Goal: Transaction & Acquisition: Download file/media

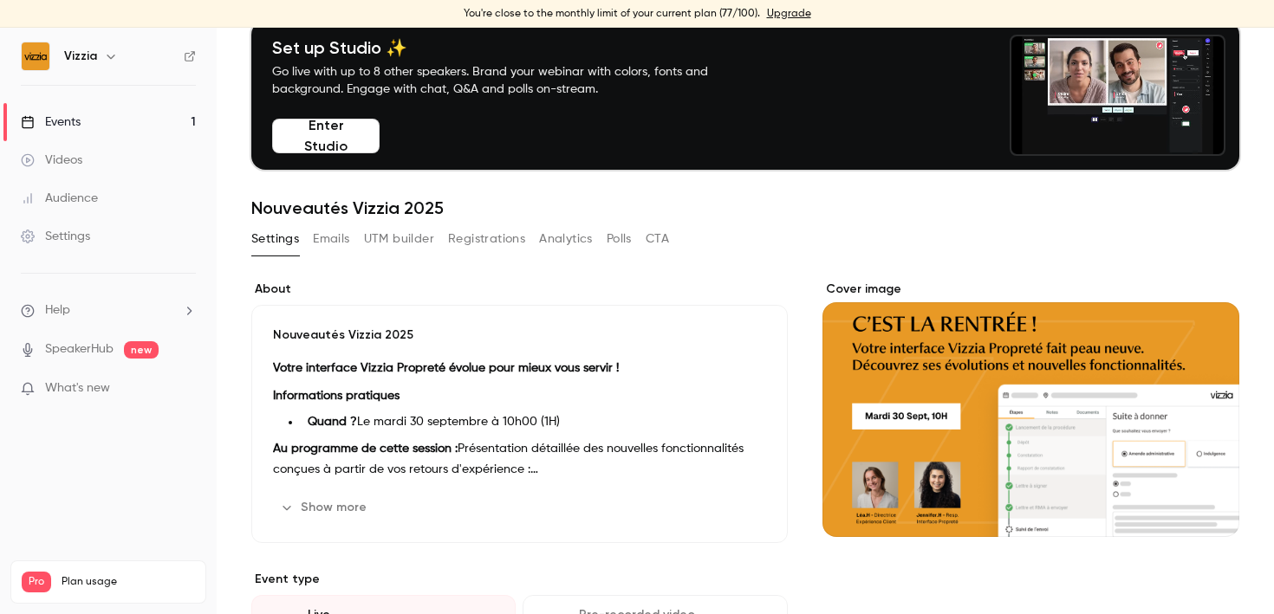
scroll to position [81, 0]
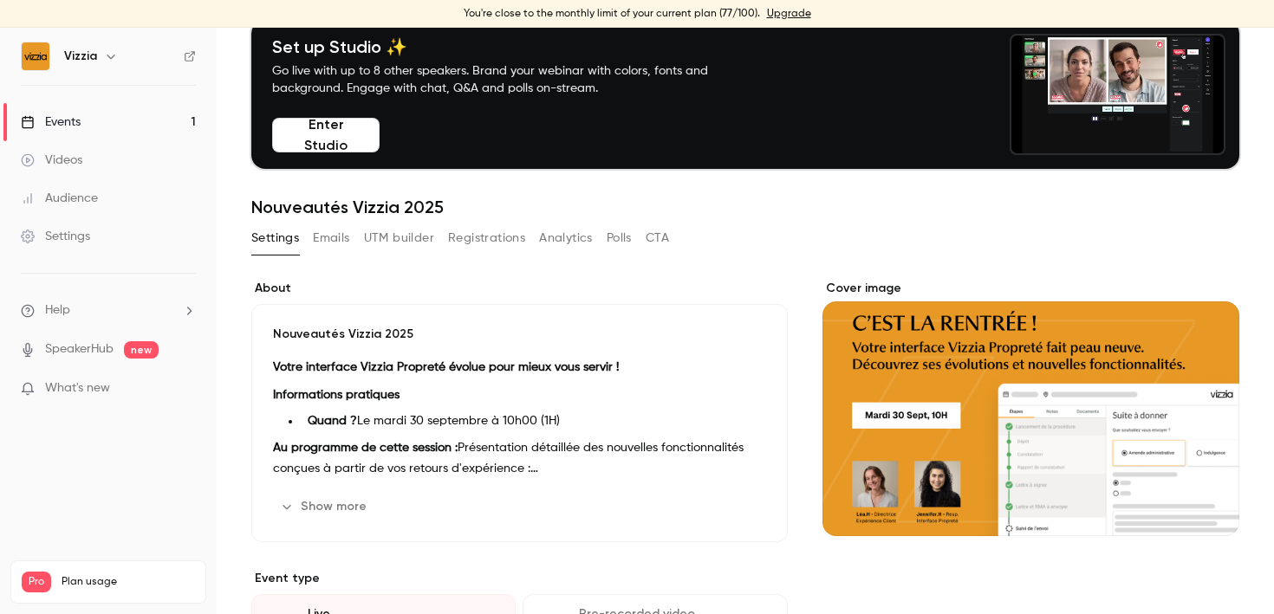
click at [132, 166] on link "Videos" at bounding box center [108, 160] width 217 height 38
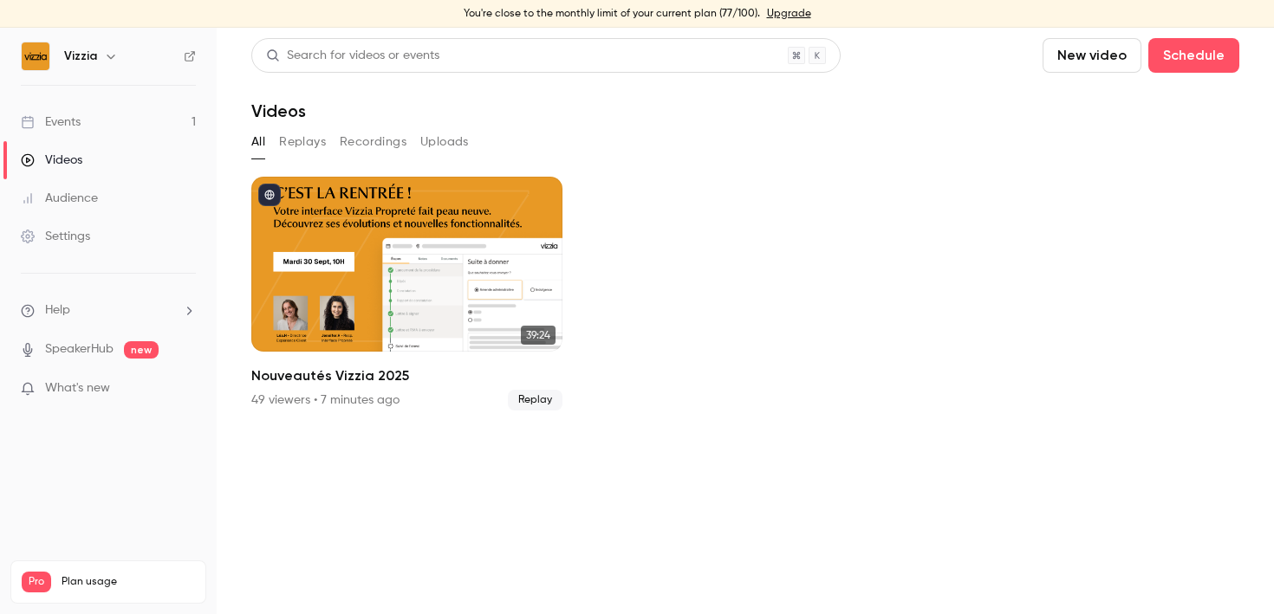
click at [303, 142] on button "Replays" at bounding box center [302, 142] width 47 height 28
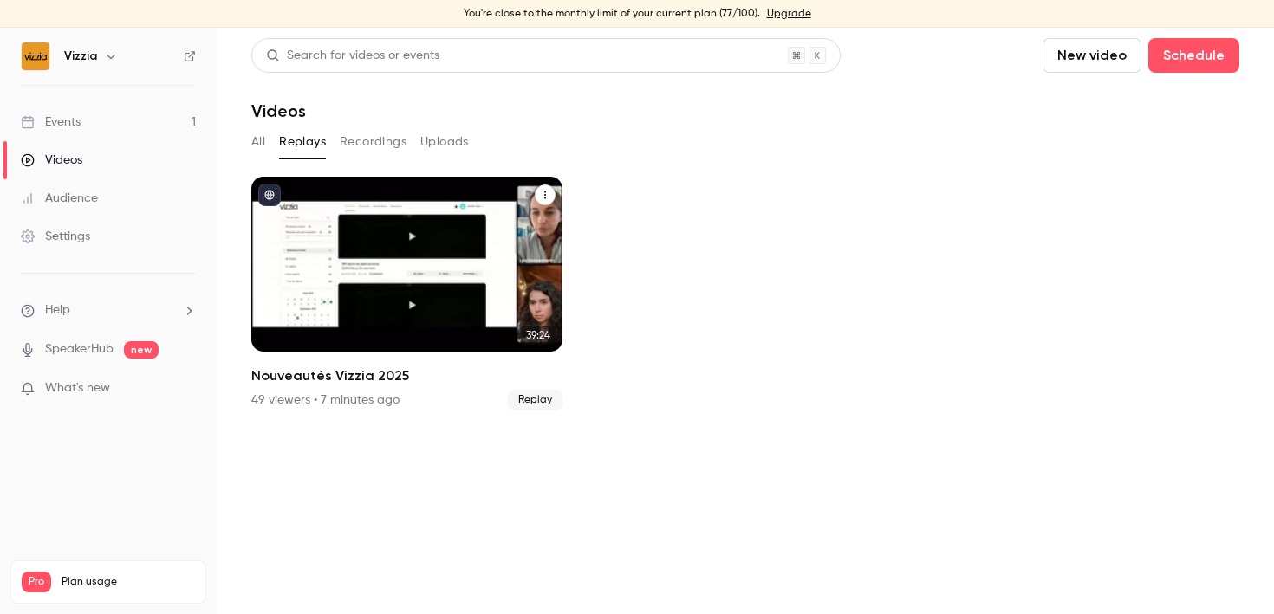
click at [539, 195] on button "Nouveautés Vizzia 2025" at bounding box center [545, 195] width 21 height 21
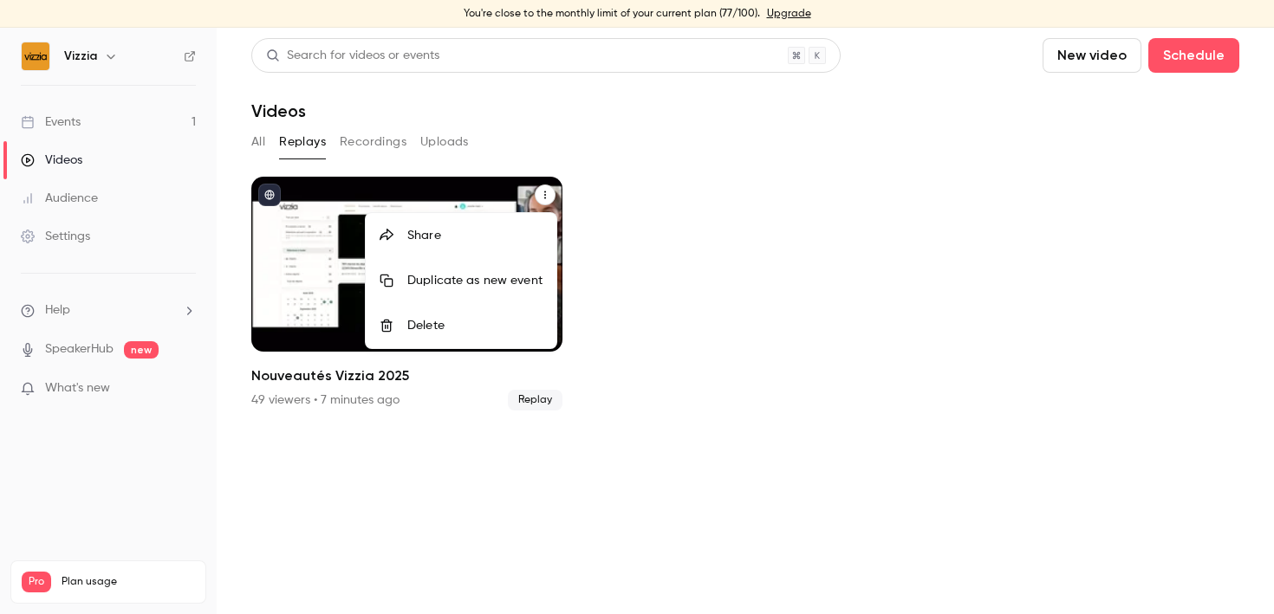
click at [432, 232] on div "Share" at bounding box center [474, 235] width 135 height 17
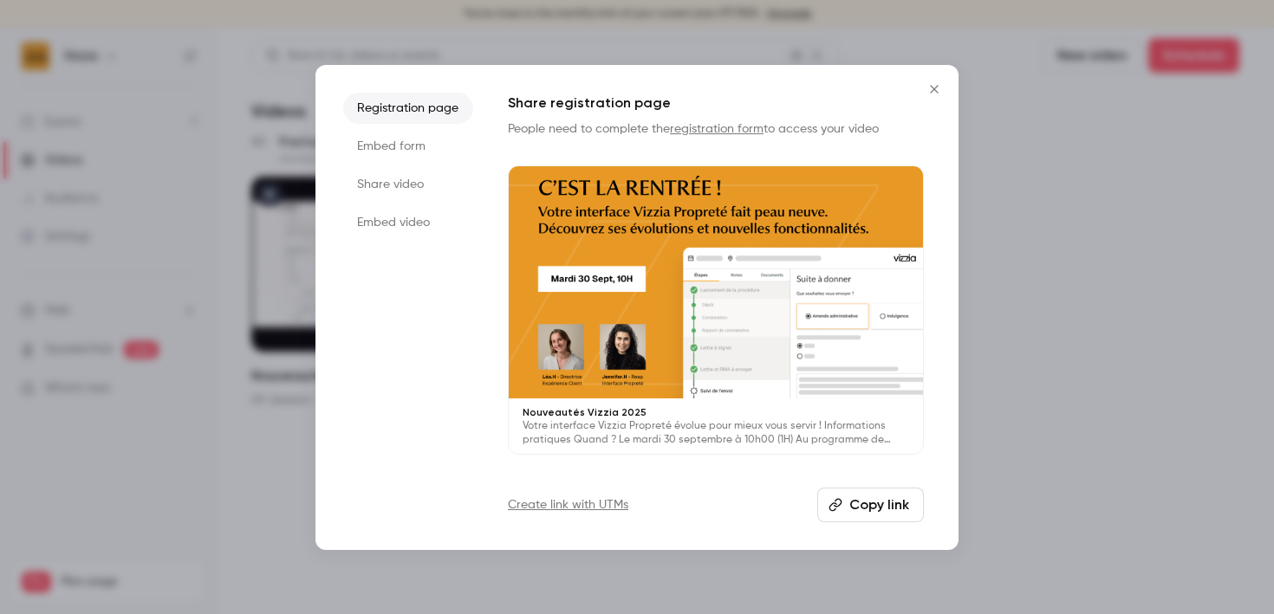
click at [882, 503] on button "Copy link" at bounding box center [870, 505] width 107 height 35
click at [370, 182] on li "Share video" at bounding box center [408, 184] width 130 height 31
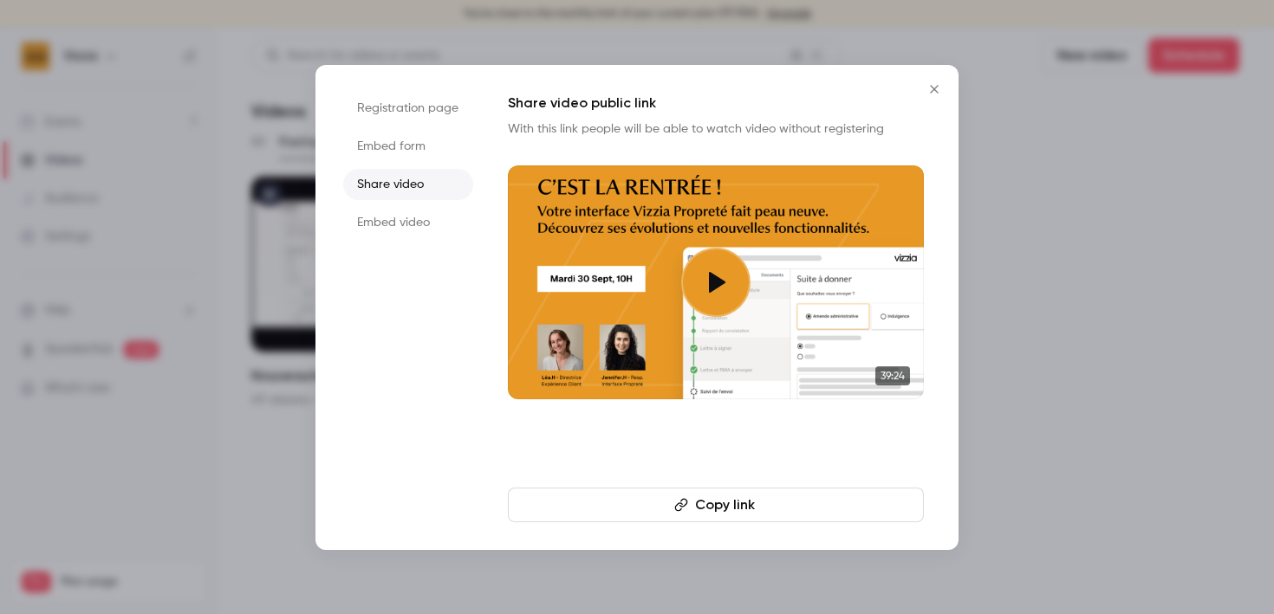
click at [777, 511] on button "Copy link" at bounding box center [716, 505] width 416 height 35
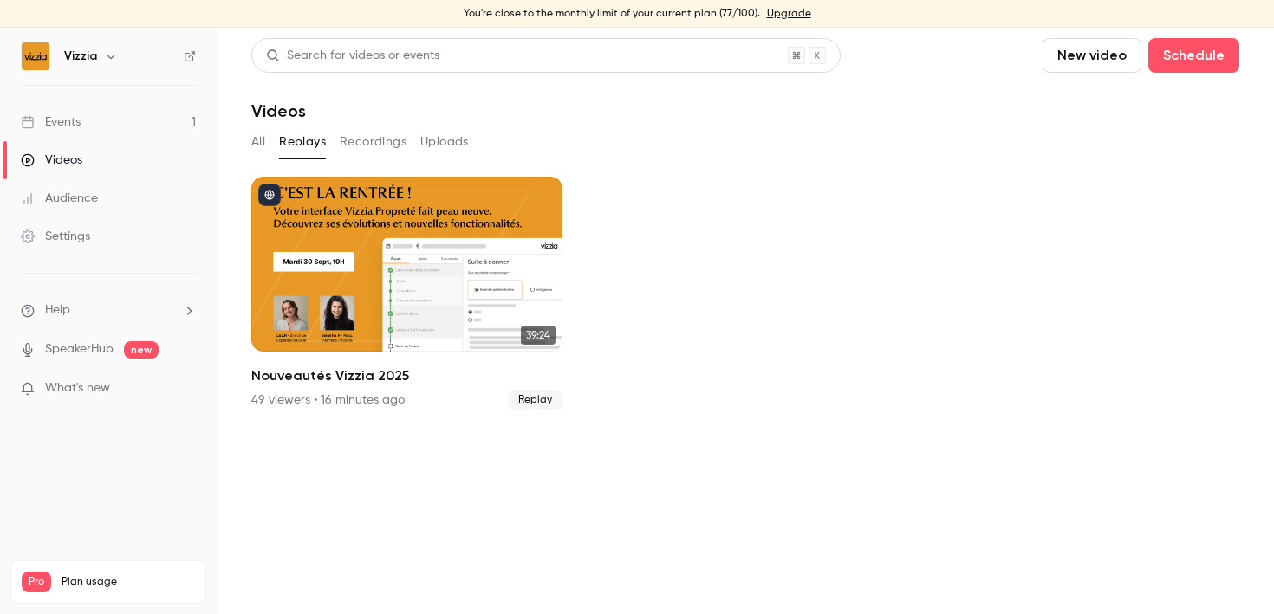
click at [263, 143] on button "All" at bounding box center [258, 142] width 14 height 28
click at [114, 135] on link "Events 1" at bounding box center [108, 122] width 217 height 38
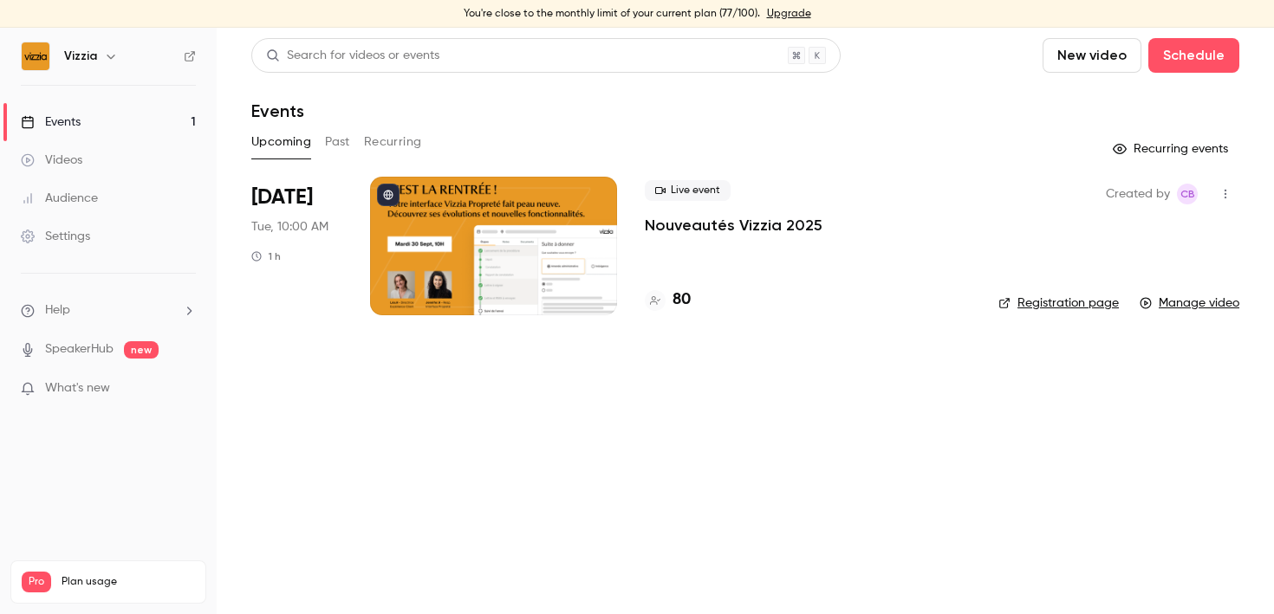
click at [742, 255] on div "Live event Nouveautés Vizzia 2025 80" at bounding box center [808, 246] width 326 height 139
click at [728, 227] on p "Nouveautés Vizzia 2025" at bounding box center [734, 225] width 178 height 21
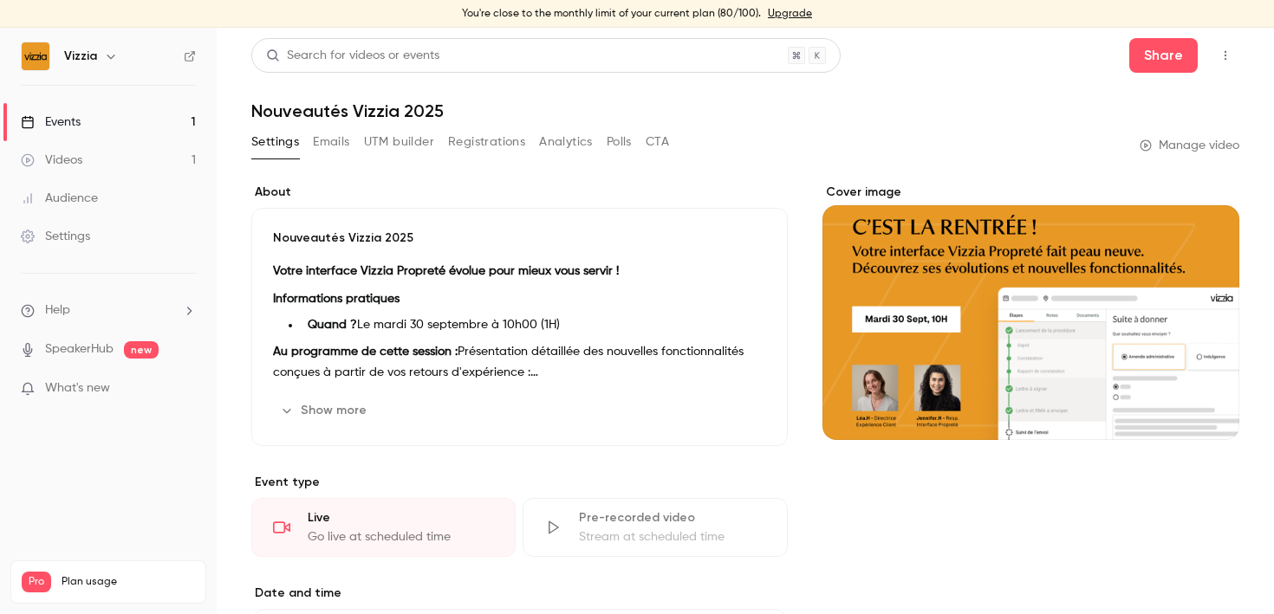
click at [619, 146] on button "Polls" at bounding box center [619, 142] width 25 height 28
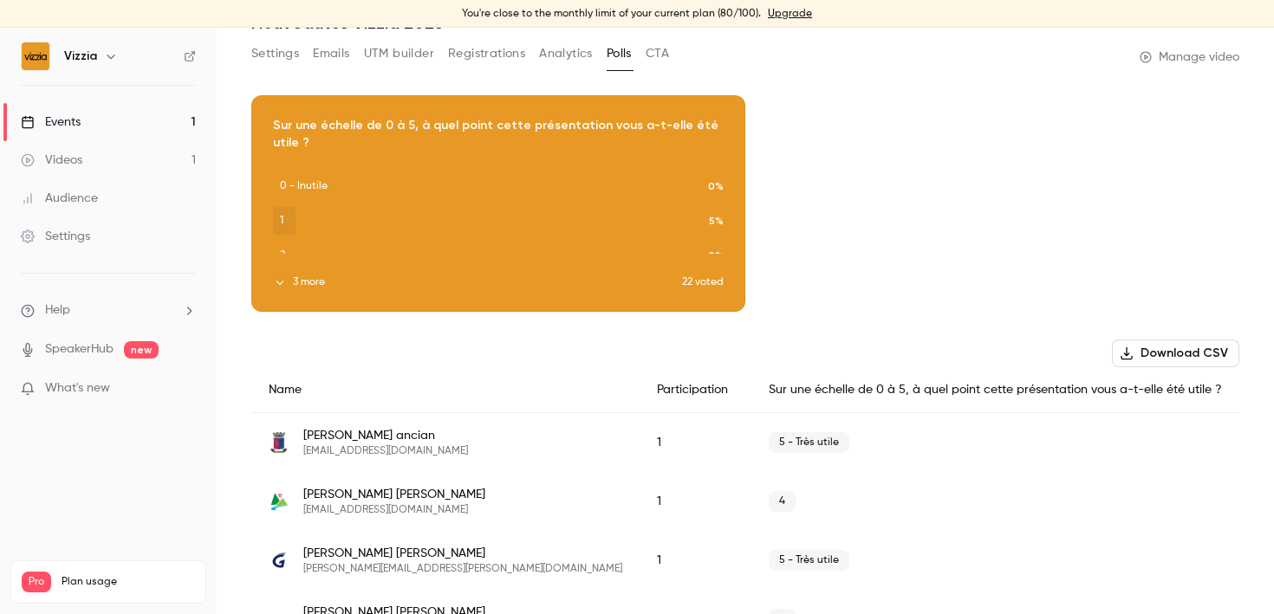
scroll to position [85, 0]
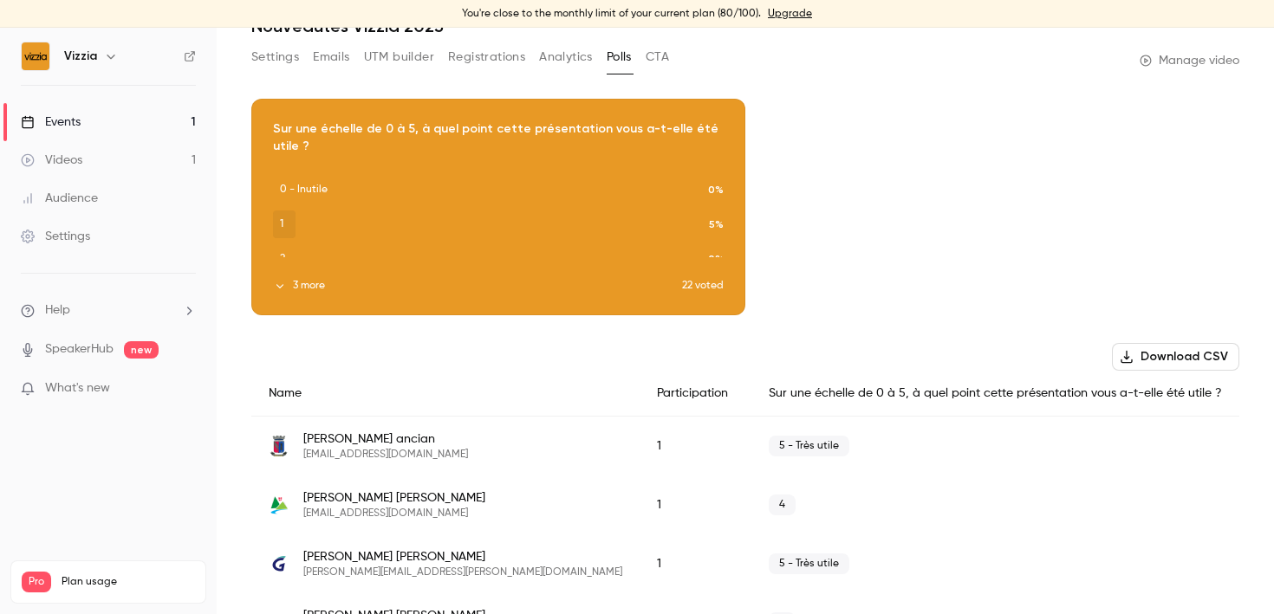
click at [1139, 359] on button "Download CSV" at bounding box center [1175, 357] width 127 height 28
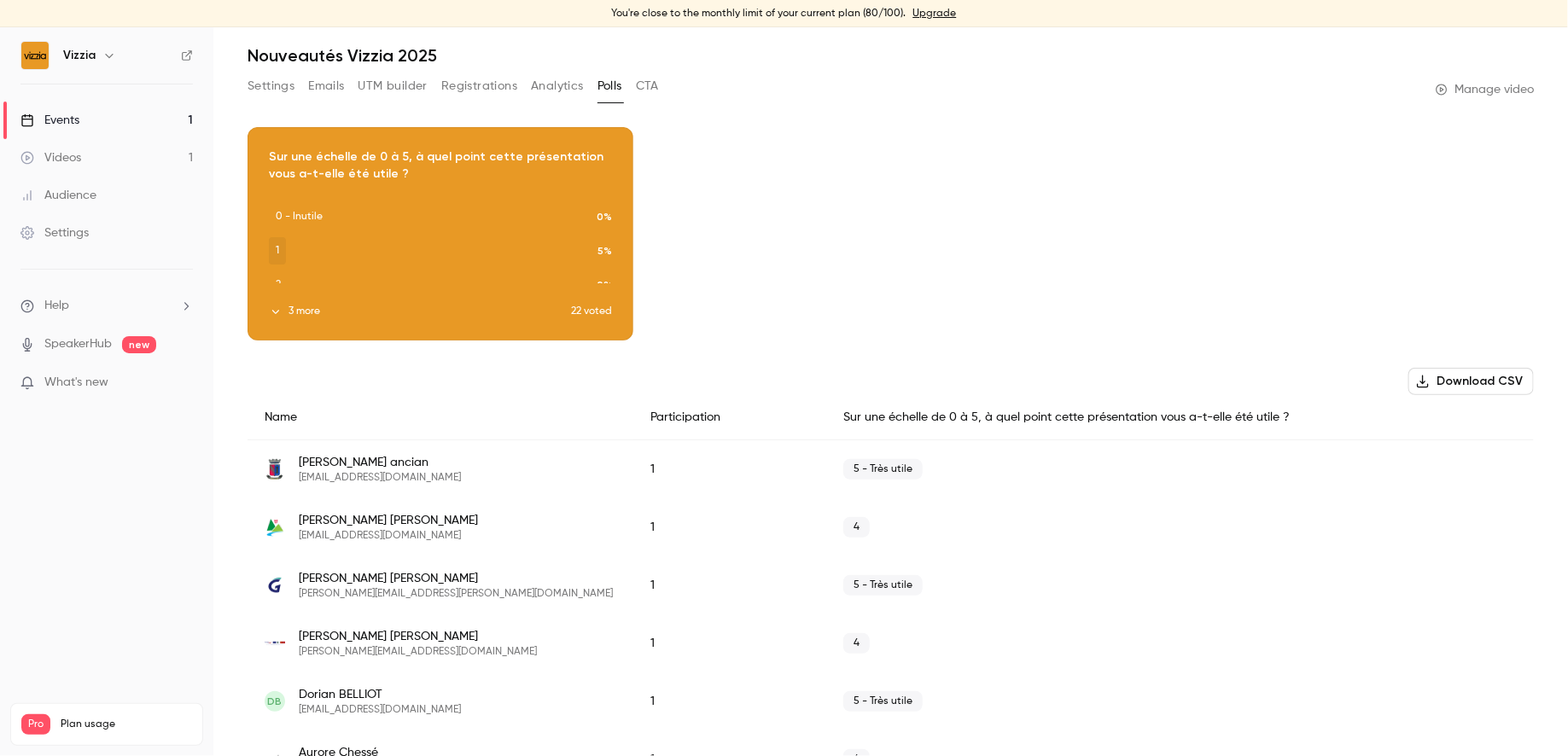
scroll to position [0, 0]
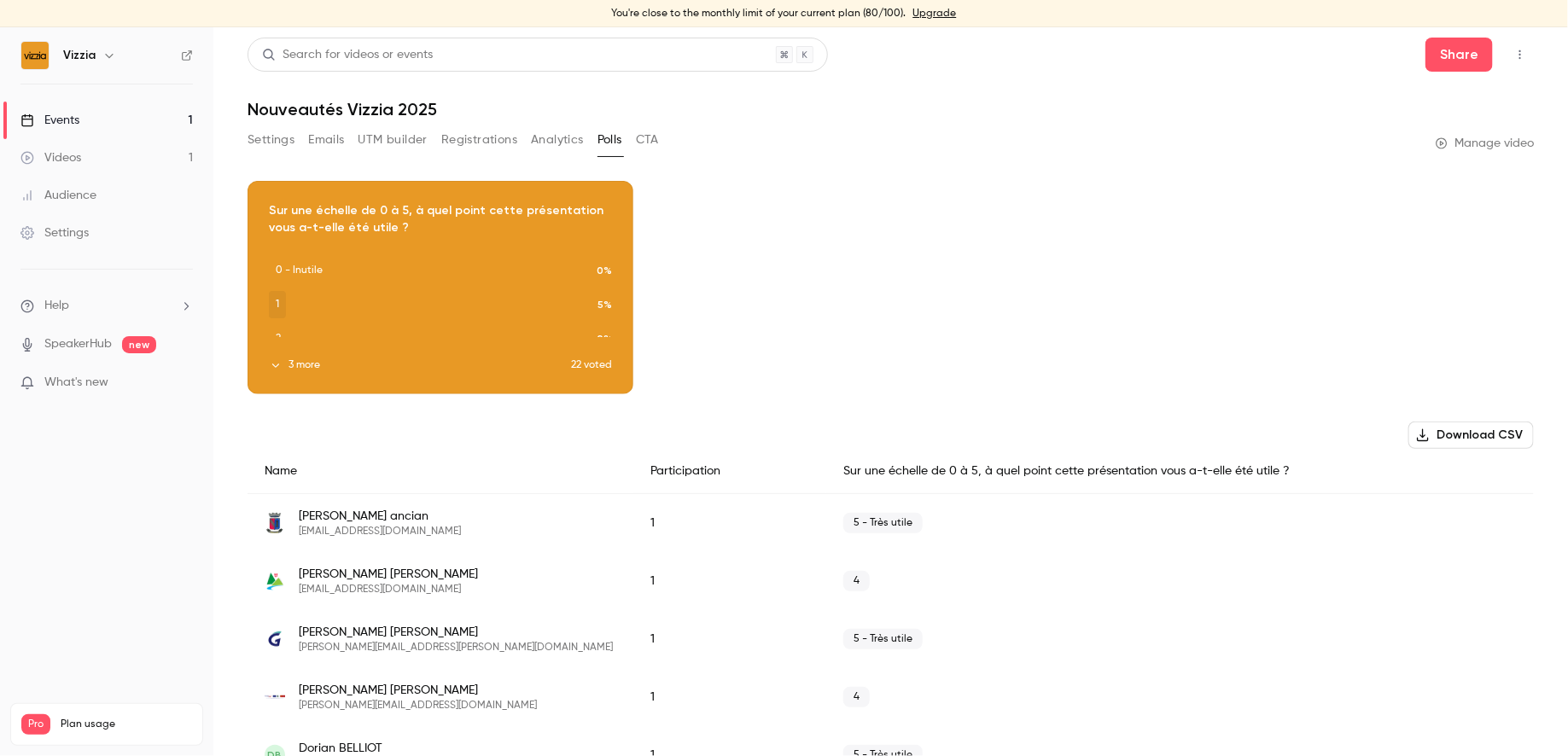
click at [552, 142] on button "Analytics" at bounding box center [557, 140] width 53 height 28
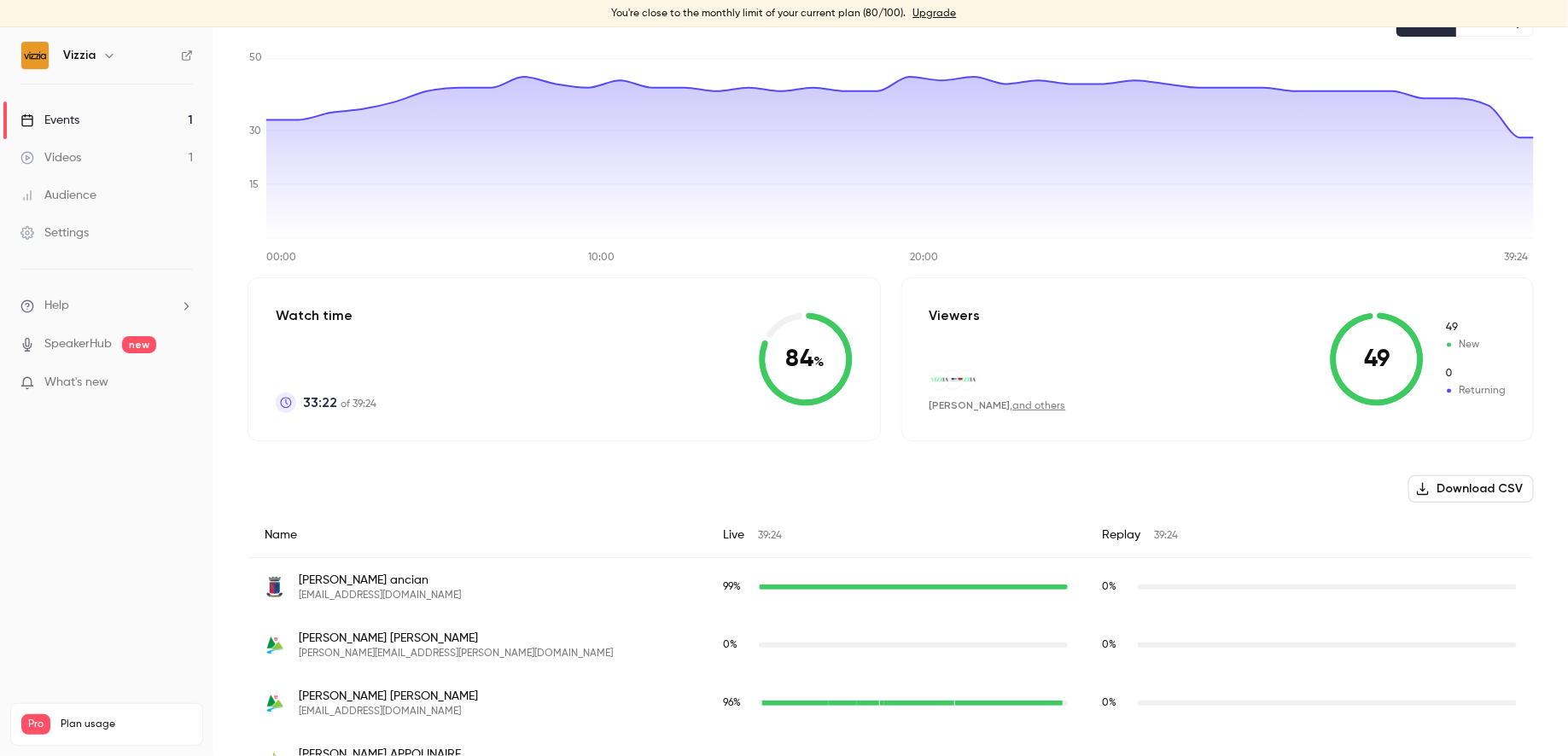
scroll to position [230, 0]
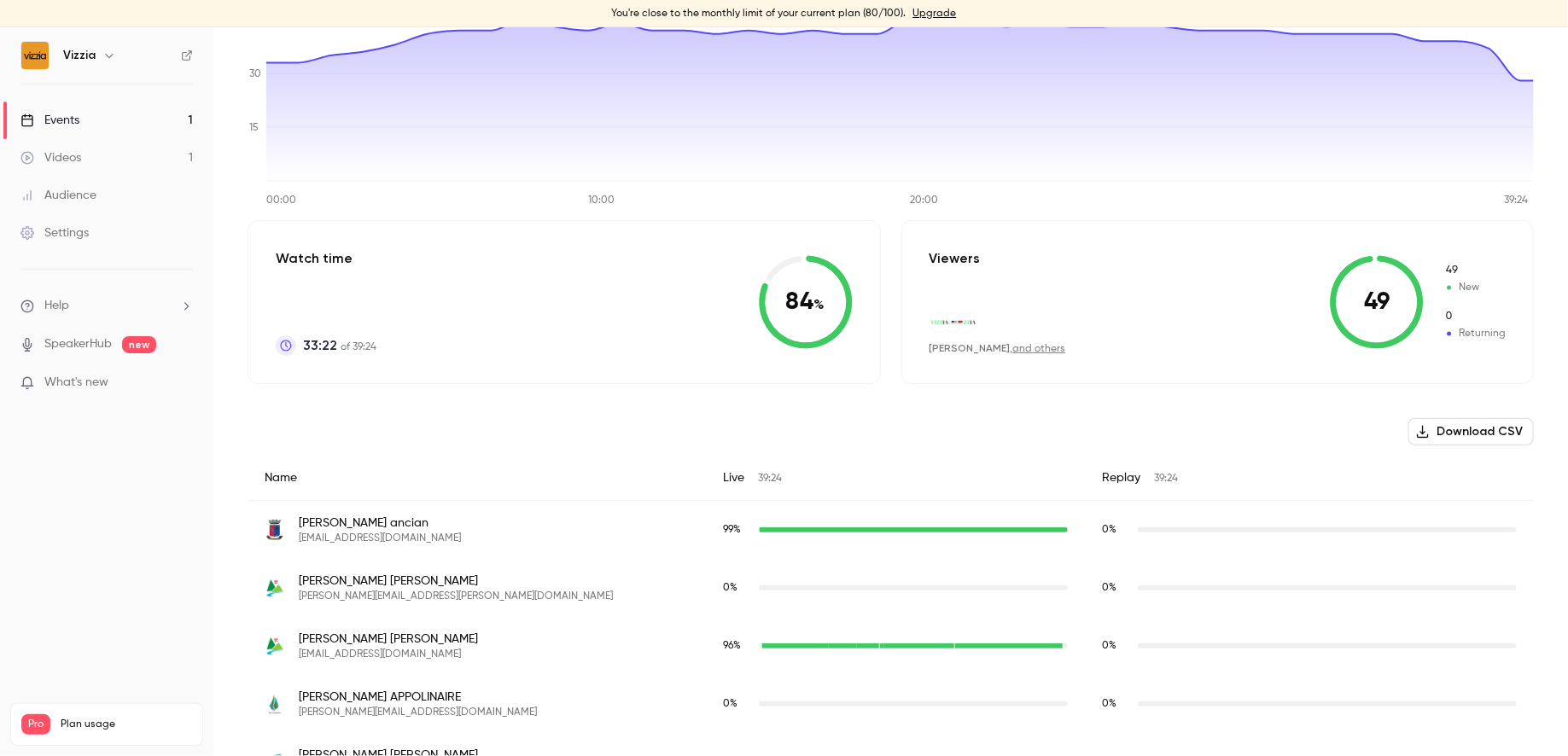
click at [1254, 297] on icon at bounding box center [1376, 301] width 94 height 94
click at [1254, 308] on icon at bounding box center [1376, 301] width 94 height 94
